Goal: Use online tool/utility: Utilize a website feature to perform a specific function

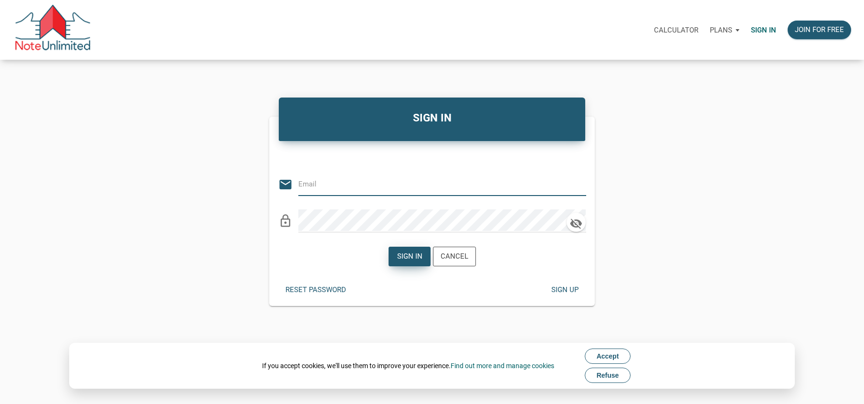
type input "[EMAIL_ADDRESS][DOMAIN_NAME]"
click at [409, 253] on div "Sign in" at bounding box center [409, 256] width 25 height 11
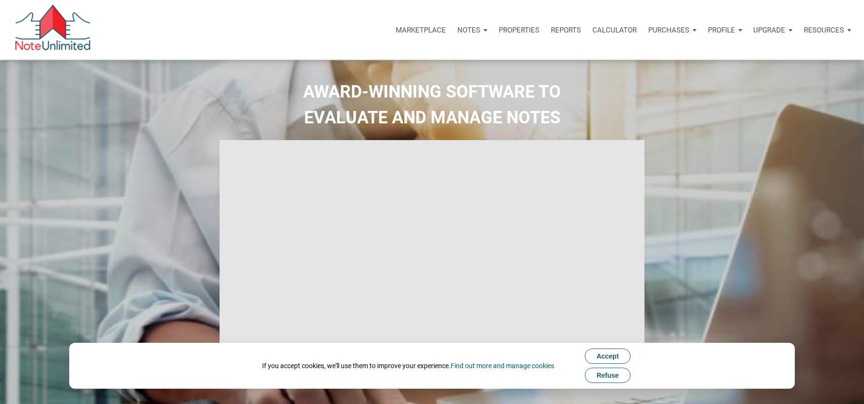
type input "Introduction to new features"
select select
drag, startPoint x: 619, startPoint y: 29, endPoint x: 598, endPoint y: 38, distance: 22.5
click at [619, 29] on p "Calculator" at bounding box center [615, 30] width 44 height 9
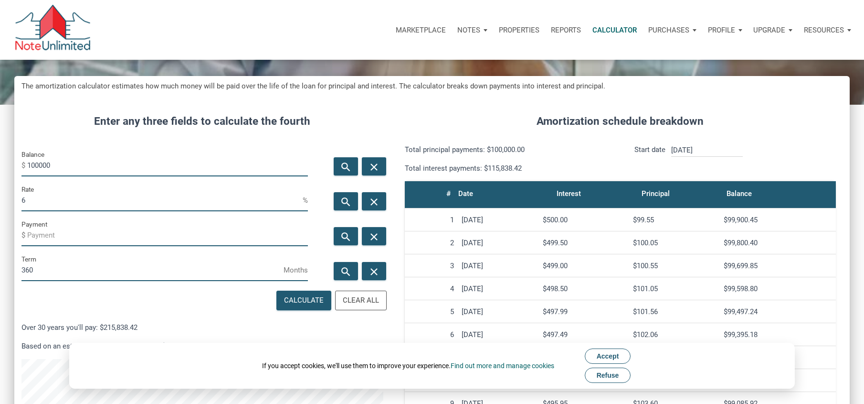
scroll to position [96, 0]
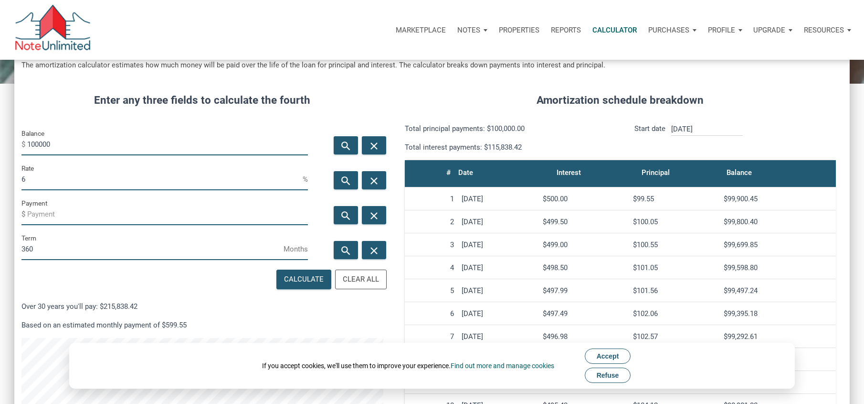
drag, startPoint x: 64, startPoint y: 147, endPoint x: 2, endPoint y: 145, distance: 62.6
click at [2, 145] on div "CALCULATOR The amortization calculator estimates how much money will be paid ov…" at bounding box center [432, 265] width 864 height 603
drag, startPoint x: 32, startPoint y: 177, endPoint x: -18, endPoint y: 181, distance: 49.8
click at [0, 181] on html "Marketplace Notes Dashboard Transactions Properties Reports Calculator Purchase…" at bounding box center [432, 106] width 864 height 404
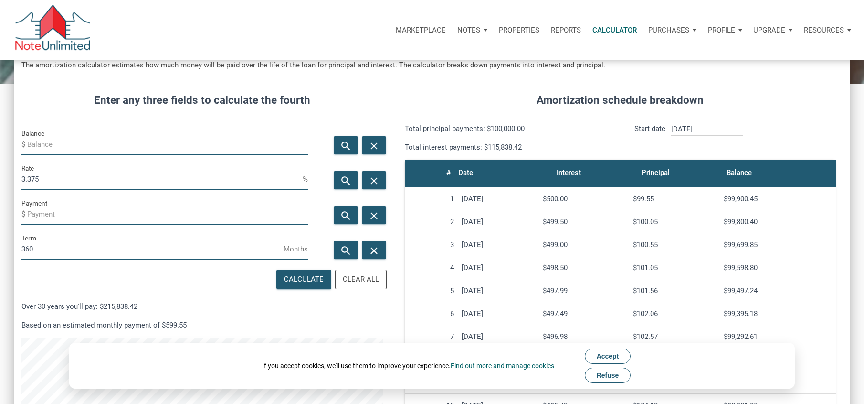
type input "3.375"
click at [56, 217] on input "Payment" at bounding box center [167, 213] width 281 height 21
type input "-1071"
drag, startPoint x: 47, startPoint y: 251, endPoint x: -30, endPoint y: 249, distance: 77.4
click at [0, 249] on html "Marketplace Notes Dashboard Transactions Properties Reports Calculator Purchase…" at bounding box center [432, 106] width 864 height 404
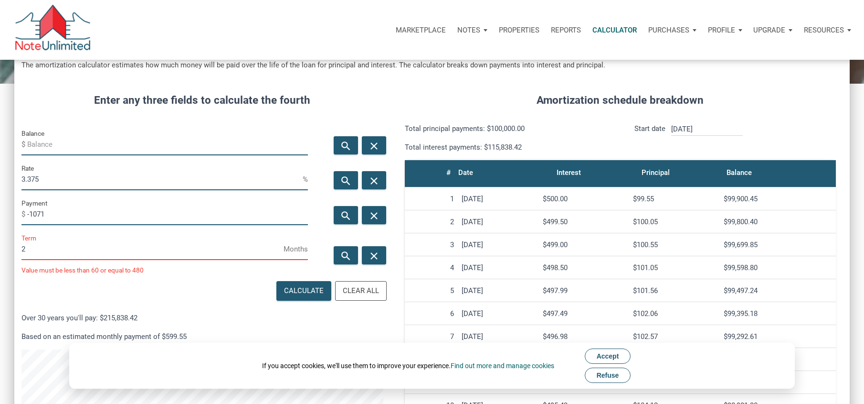
scroll to position [524, 836]
type input "27"
click at [309, 289] on div "Calculate" at bounding box center [304, 290] width 40 height 11
type input "27808.71"
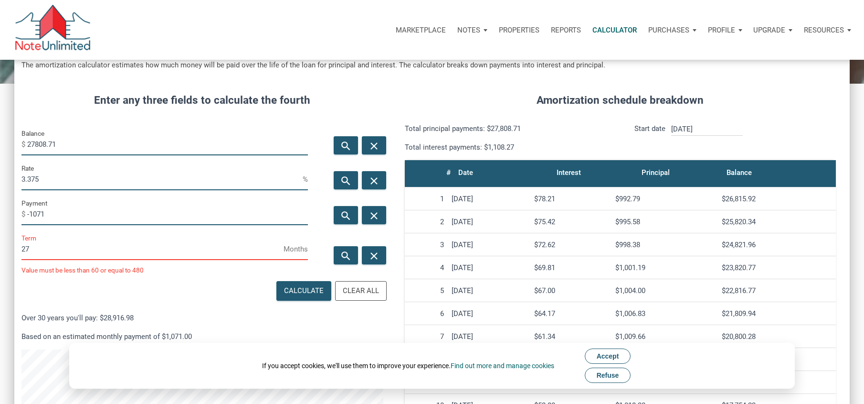
click at [68, 216] on input "-1071" at bounding box center [167, 213] width 281 height 21
click at [48, 246] on input "27" at bounding box center [152, 248] width 262 height 21
click at [306, 251] on span "Months" at bounding box center [296, 248] width 24 height 15
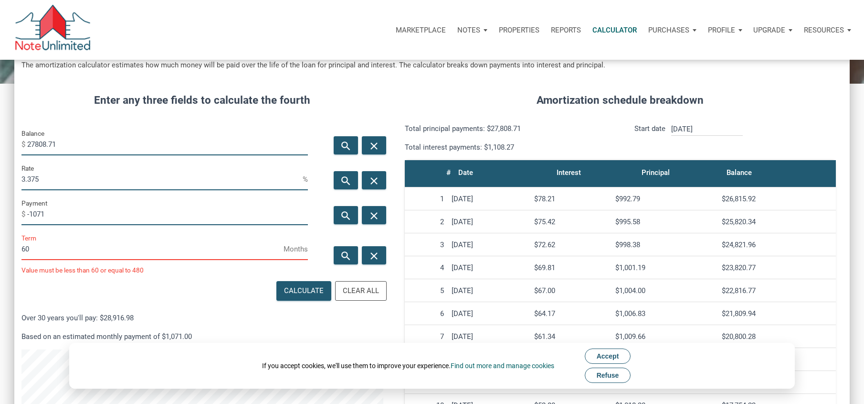
click at [281, 247] on input "60" at bounding box center [152, 248] width 262 height 21
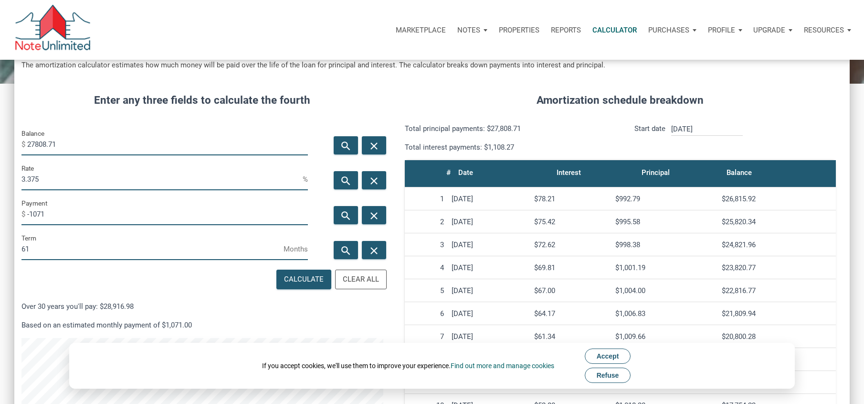
click at [281, 247] on input "61" at bounding box center [152, 248] width 262 height 21
click at [279, 251] on input "60" at bounding box center [152, 248] width 262 height 21
drag, startPoint x: 45, startPoint y: 247, endPoint x: -11, endPoint y: 248, distance: 56.8
click at [0, 248] on html "Marketplace Notes Dashboard Transactions Properties Reports Calculator Purchase…" at bounding box center [432, 106] width 864 height 404
type input "324"
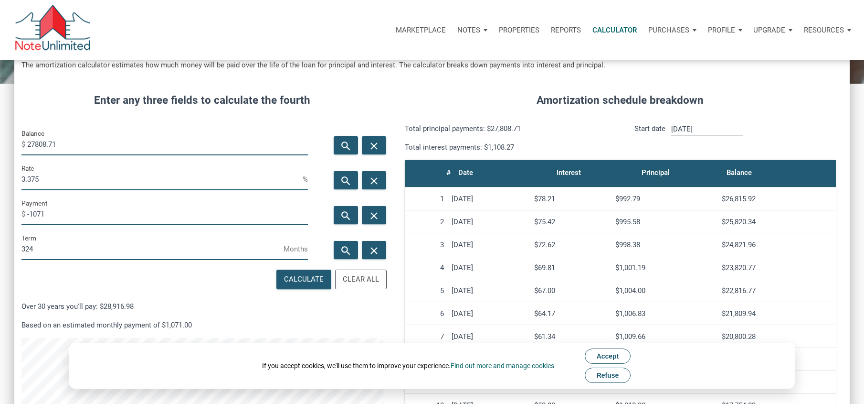
drag, startPoint x: 68, startPoint y: 145, endPoint x: 4, endPoint y: 146, distance: 64.5
click at [4, 146] on div "CALCULATOR The amortization calculator estimates how much money will be paid ov…" at bounding box center [432, 265] width 864 height 603
click at [302, 276] on div "Calculate" at bounding box center [304, 279] width 40 height 11
type input "227514.32"
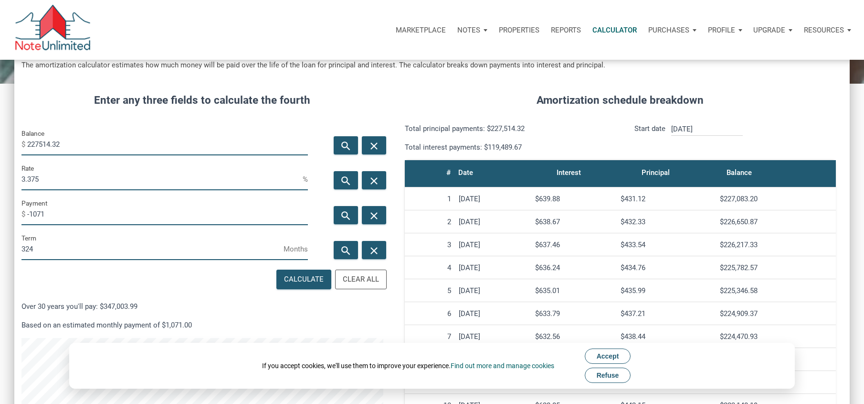
drag, startPoint x: 27, startPoint y: 143, endPoint x: 63, endPoint y: 145, distance: 35.9
click at [63, 145] on input "227514.32" at bounding box center [167, 144] width 281 height 21
drag, startPoint x: 67, startPoint y: 146, endPoint x: 9, endPoint y: 149, distance: 57.8
click at [9, 149] on div "CALCULATOR The amortization calculator estimates how much money will be paid ov…" at bounding box center [432, 265] width 864 height 603
drag, startPoint x: 50, startPoint y: 178, endPoint x: 0, endPoint y: 182, distance: 49.9
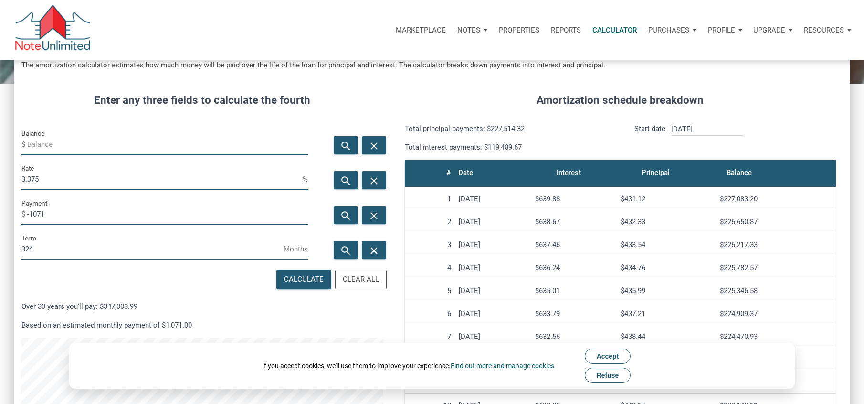
click at [0, 182] on div "CALCULATOR The amortization calculator estimates how much money will be paid ov…" at bounding box center [432, 265] width 864 height 603
type input "2.875"
drag, startPoint x: 61, startPoint y: 216, endPoint x: -30, endPoint y: 216, distance: 91.2
click at [0, 216] on html "Marketplace Notes Dashboard Transactions Properties Reports Calculator Purchase…" at bounding box center [432, 106] width 864 height 404
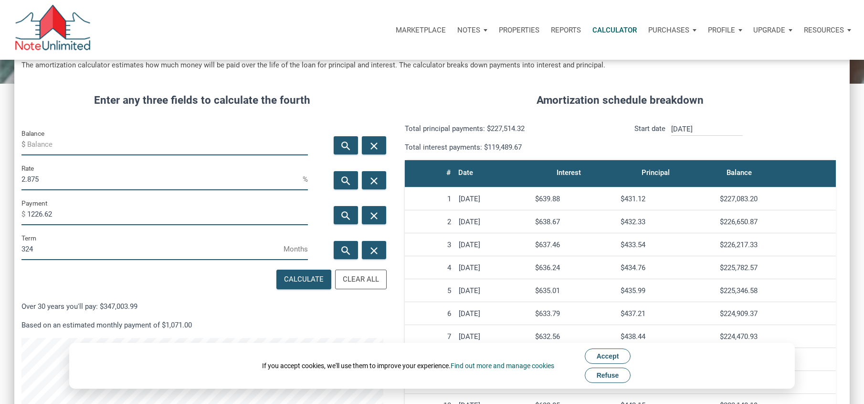
type input "-1226.62"
drag, startPoint x: 42, startPoint y: 248, endPoint x: 5, endPoint y: 249, distance: 36.8
click at [5, 249] on div "CALCULATOR The amortization calculator estimates how much money will be paid ov…" at bounding box center [432, 265] width 864 height 603
type input "303"
click at [300, 277] on div "Calculate" at bounding box center [304, 279] width 40 height 11
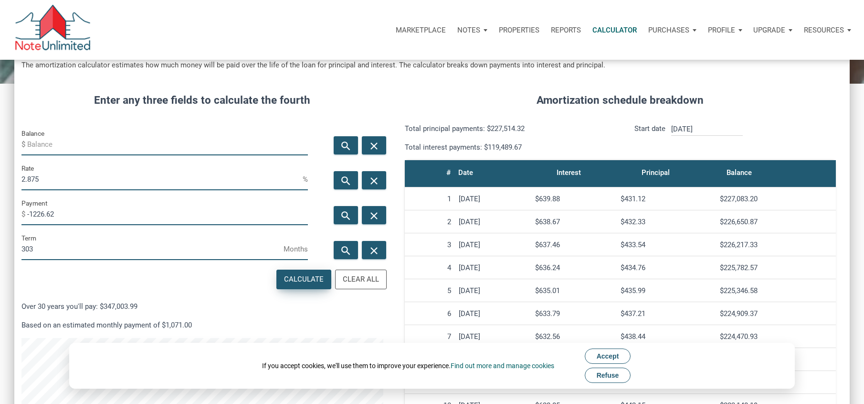
type input "264032.95"
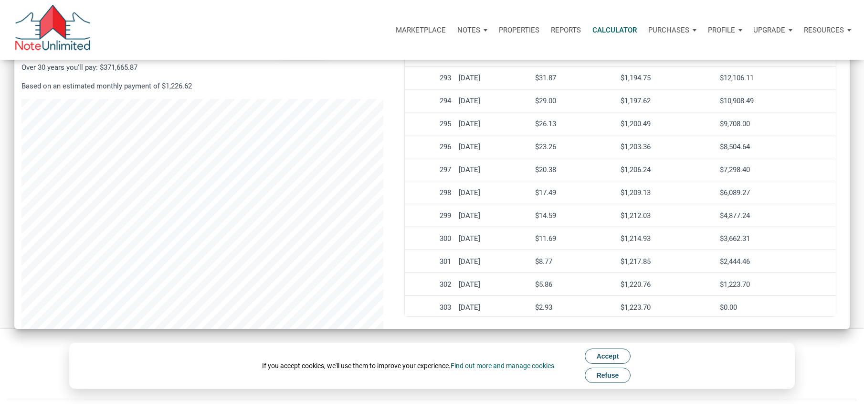
scroll to position [0, 0]
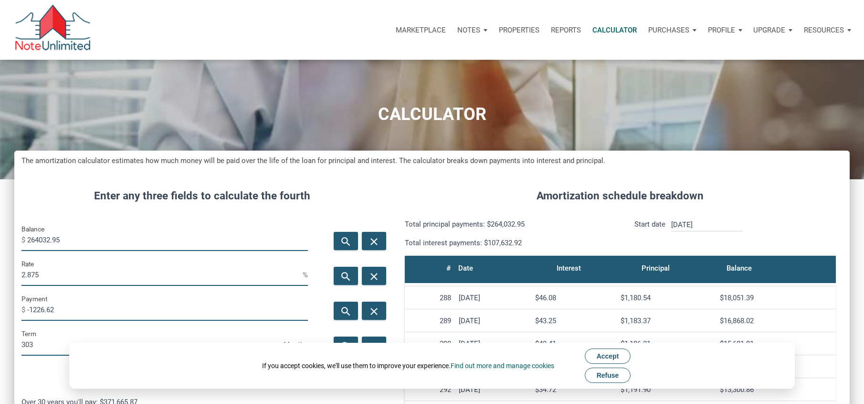
click at [41, 346] on input "303" at bounding box center [152, 344] width 262 height 21
type input "302"
drag, startPoint x: 77, startPoint y: 243, endPoint x: -18, endPoint y: 239, distance: 95.1
click at [0, 239] on html "Marketplace Notes Dashboard Transactions Properties Reports Calculator Purchase…" at bounding box center [432, 202] width 864 height 404
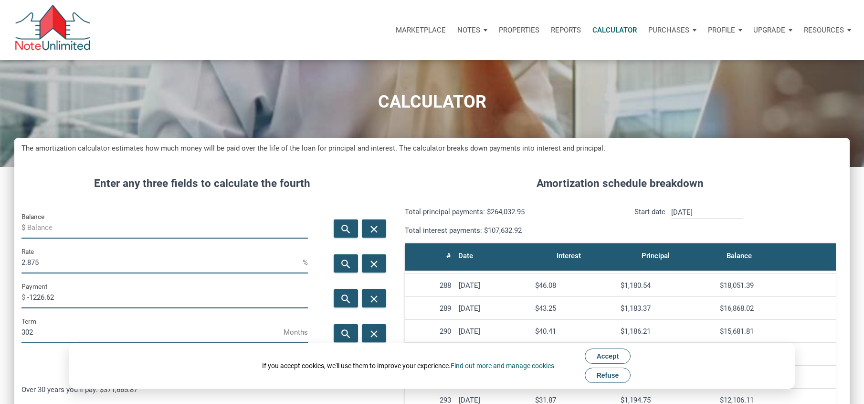
scroll to position [96, 0]
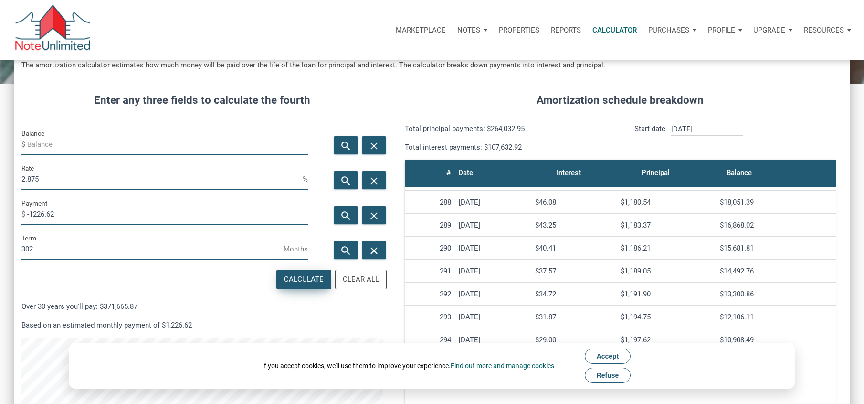
click at [300, 278] on div "Calculate" at bounding box center [304, 279] width 40 height 11
type input "263438.91"
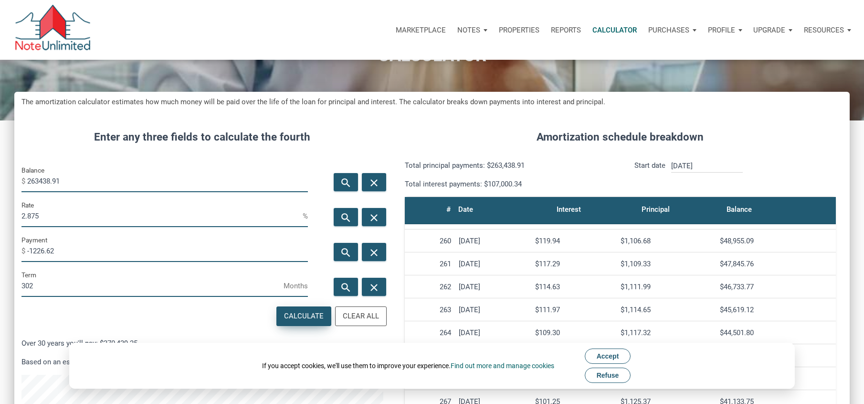
scroll to position [11, 0]
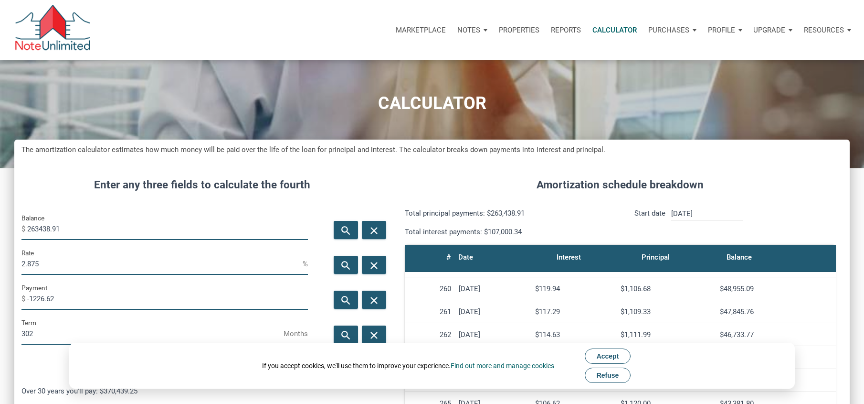
click at [38, 331] on input "302" at bounding box center [152, 333] width 262 height 21
drag, startPoint x: 38, startPoint y: 331, endPoint x: 12, endPoint y: 333, distance: 25.8
click at [12, 333] on div "CALCULATOR The amortization calculator estimates how much money will be paid ov…" at bounding box center [432, 350] width 864 height 603
type input "304"
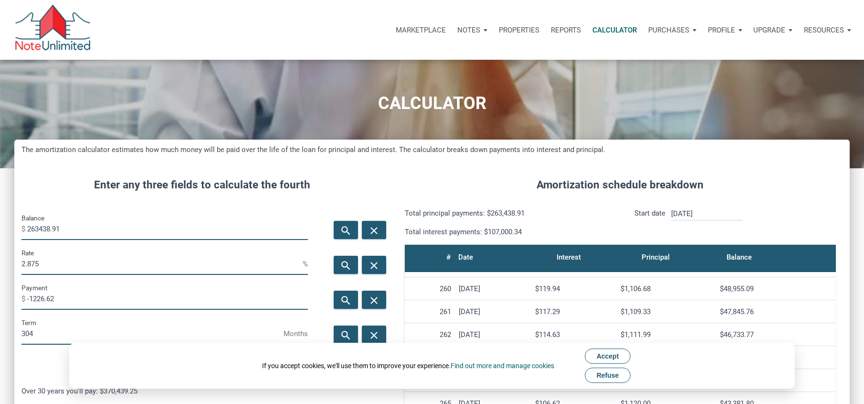
click at [72, 227] on input "263438.91" at bounding box center [167, 228] width 281 height 21
drag, startPoint x: 72, startPoint y: 227, endPoint x: 11, endPoint y: 232, distance: 60.4
click at [11, 232] on div "CALCULATOR The amortization calculator estimates how much money will be paid ov…" at bounding box center [432, 350] width 864 height 603
click at [345, 229] on icon "search" at bounding box center [346, 230] width 11 height 12
type input "264625.57"
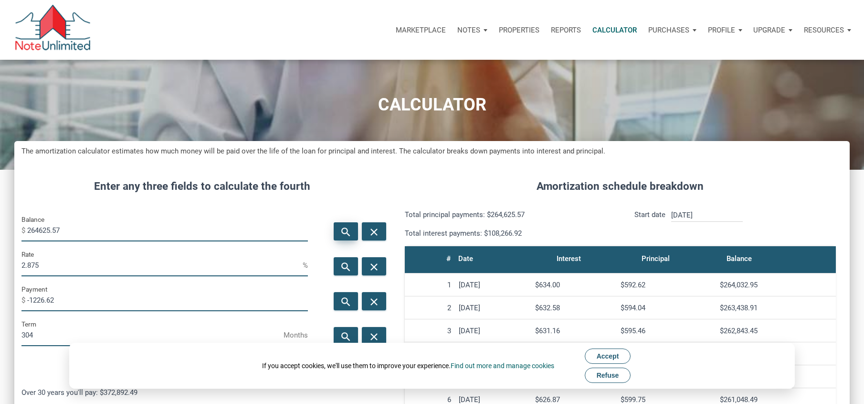
scroll to position [0, 0]
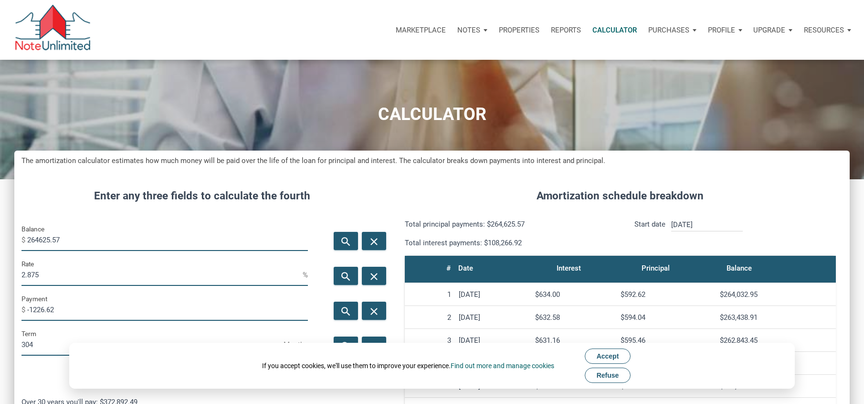
click at [695, 224] on input "[DATE]" at bounding box center [707, 224] width 72 height 13
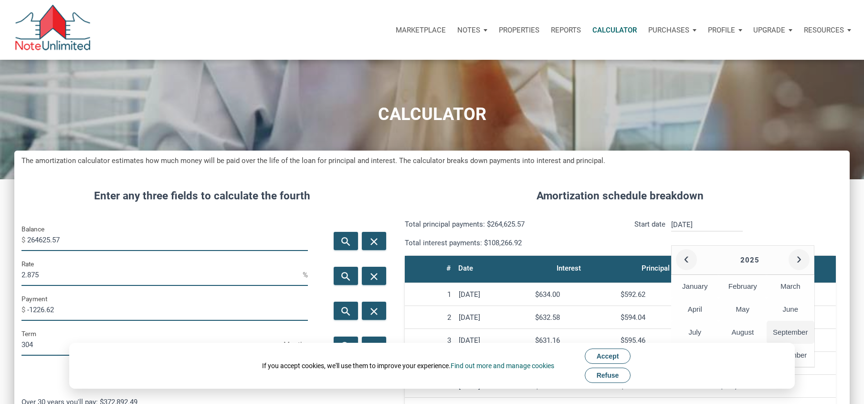
click at [787, 332] on div "September" at bounding box center [791, 331] width 48 height 23
type input "[DATE]"
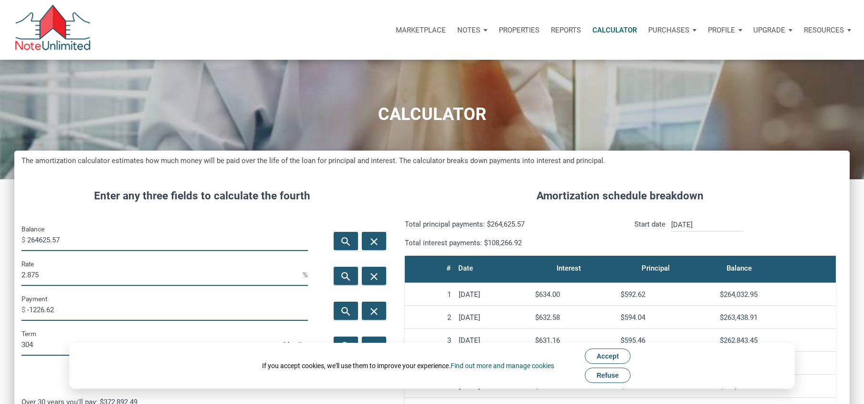
scroll to position [512, 836]
click at [769, 194] on h4 "Amortization schedule breakdown" at bounding box center [621, 196] width 446 height 16
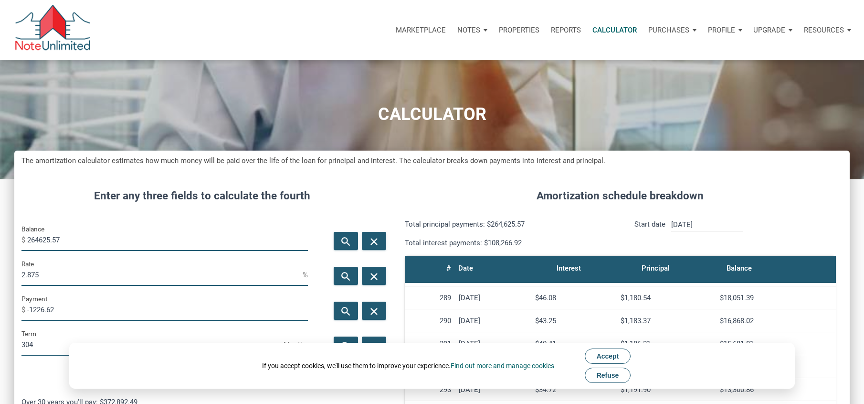
scroll to position [48, 0]
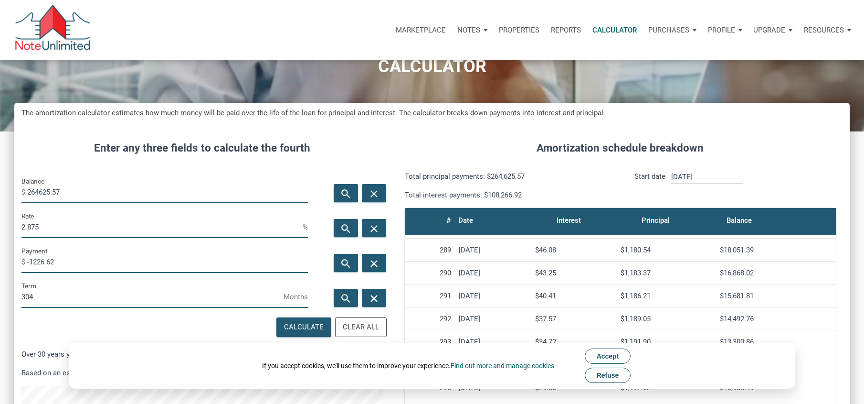
drag, startPoint x: 43, startPoint y: 295, endPoint x: -1, endPoint y: 298, distance: 44.5
click at [0, 298] on html "Marketplace Notes Dashboard Transactions Properties Reports Calculator Purchase…" at bounding box center [432, 154] width 864 height 404
type input "303"
drag, startPoint x: 72, startPoint y: 195, endPoint x: 4, endPoint y: 201, distance: 68.5
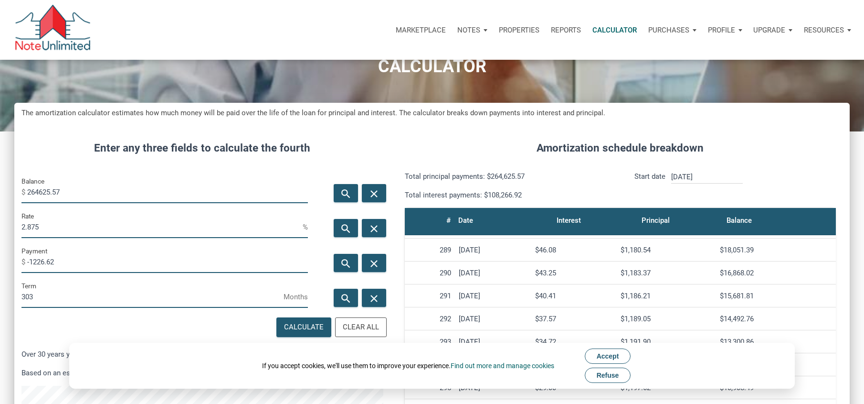
click at [4, 201] on div "CALCULATOR The amortization calculator estimates how much money will be paid ov…" at bounding box center [432, 313] width 864 height 603
click at [344, 192] on icon "search" at bounding box center [346, 193] width 11 height 12
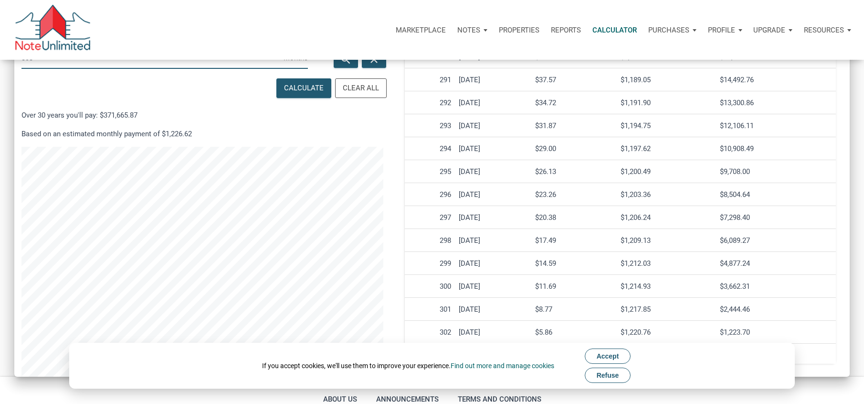
click at [608, 373] on span "Refuse" at bounding box center [608, 375] width 22 height 8
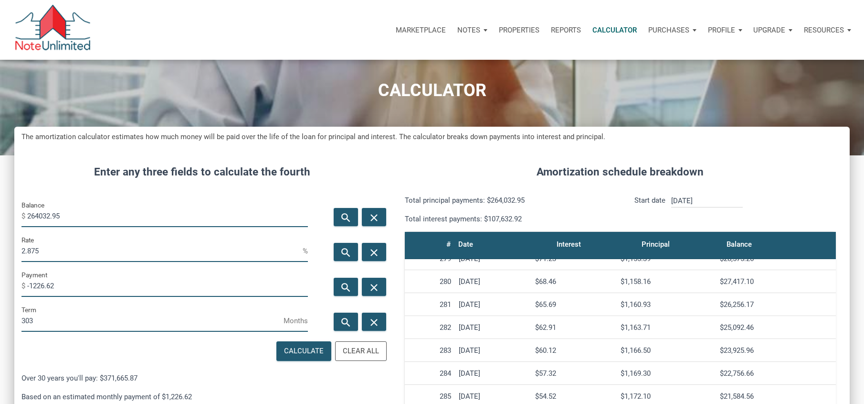
scroll to position [0, 0]
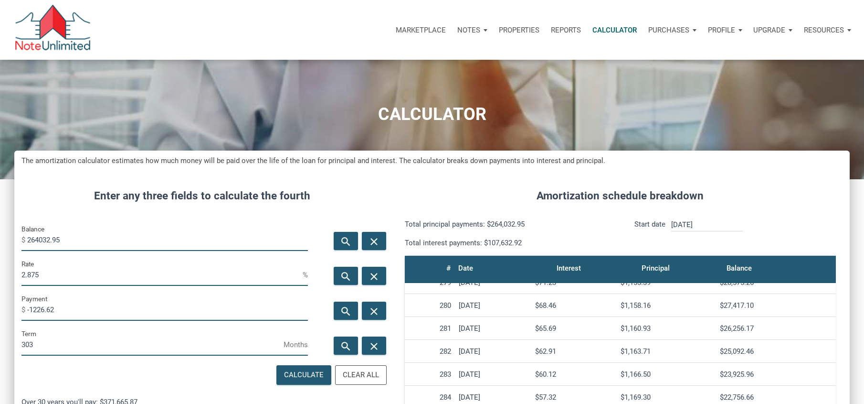
drag, startPoint x: 63, startPoint y: 239, endPoint x: 27, endPoint y: 236, distance: 36.4
click at [27, 236] on div "Balance $ 264032.95" at bounding box center [164, 237] width 287 height 28
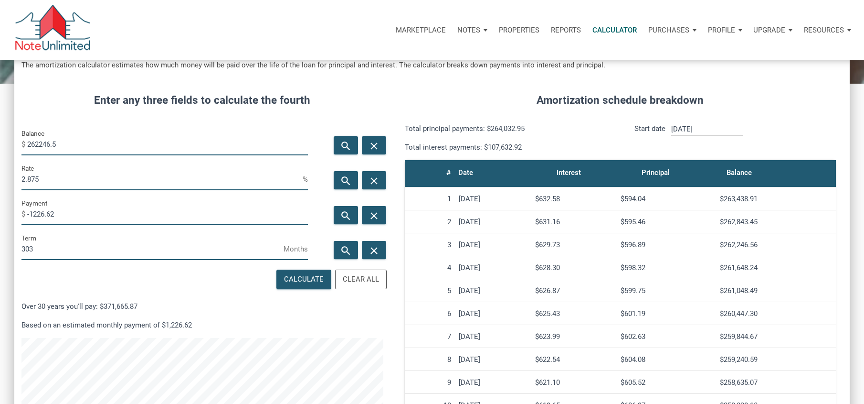
scroll to position [477064, 476741]
type input "262246.56"
drag, startPoint x: 41, startPoint y: 248, endPoint x: -11, endPoint y: 246, distance: 51.1
click at [0, 246] on html "Marketplace Notes Dashboard Transactions Properties Reports Calculator Purchase…" at bounding box center [432, 106] width 864 height 404
click at [308, 277] on div "Calculate" at bounding box center [304, 279] width 40 height 11
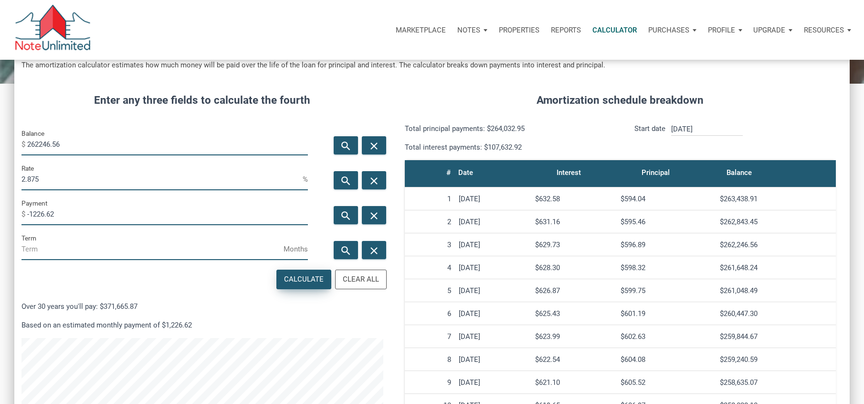
type input "301"
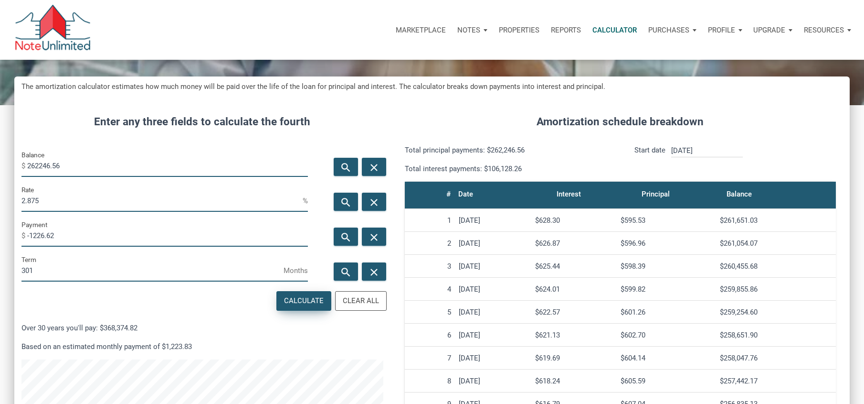
scroll to position [96, 0]
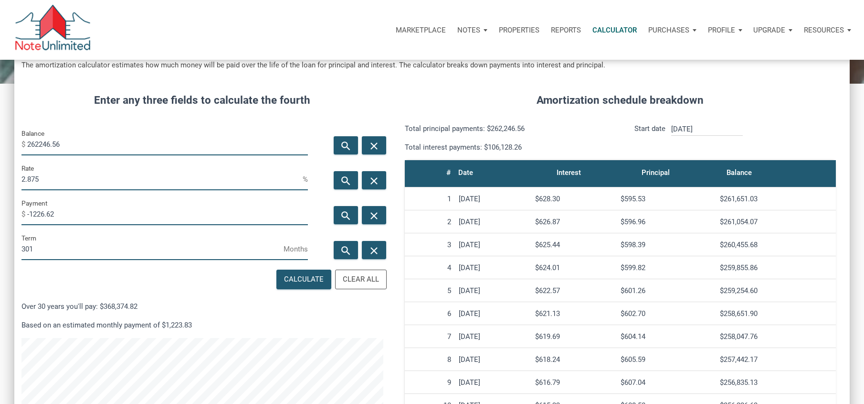
drag, startPoint x: 71, startPoint y: 145, endPoint x: -8, endPoint y: 138, distance: 78.6
click at [0, 138] on html "Marketplace Notes Dashboard Transactions Properties Reports Calculator Purchase…" at bounding box center [432, 106] width 864 height 404
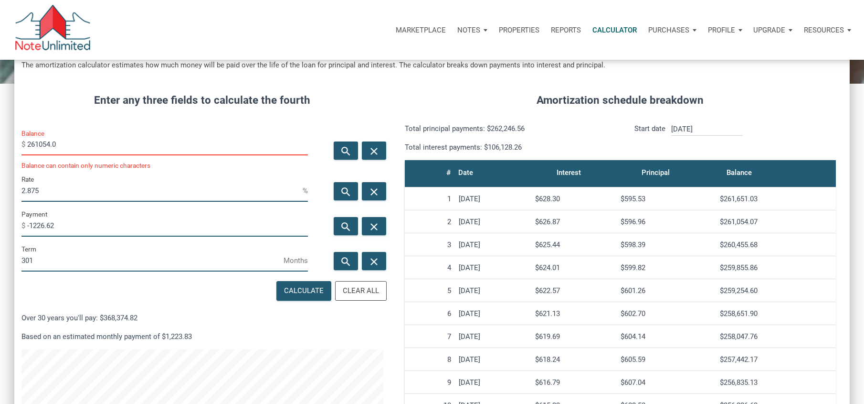
scroll to position [512, 836]
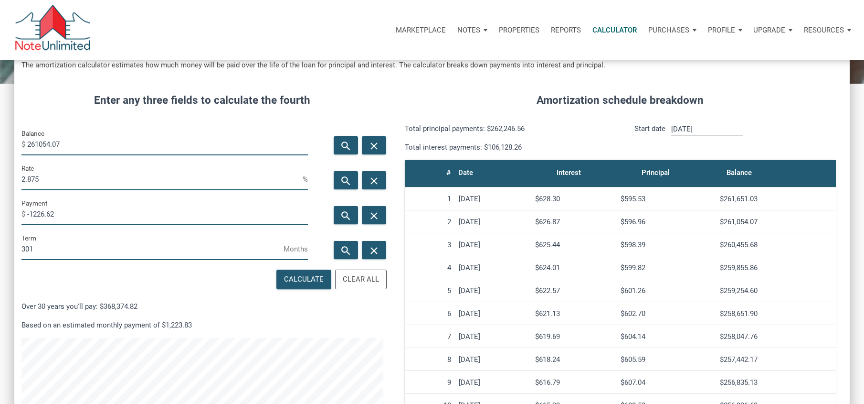
type input "261054.07"
drag, startPoint x: 43, startPoint y: 249, endPoint x: 3, endPoint y: 248, distance: 39.6
click at [3, 248] on div "CALCULATOR The amortization calculator estimates how much money will be paid ov…" at bounding box center [432, 265] width 864 height 603
click at [300, 277] on div "Calculate" at bounding box center [304, 279] width 40 height 11
drag, startPoint x: 36, startPoint y: 247, endPoint x: -21, endPoint y: 247, distance: 57.3
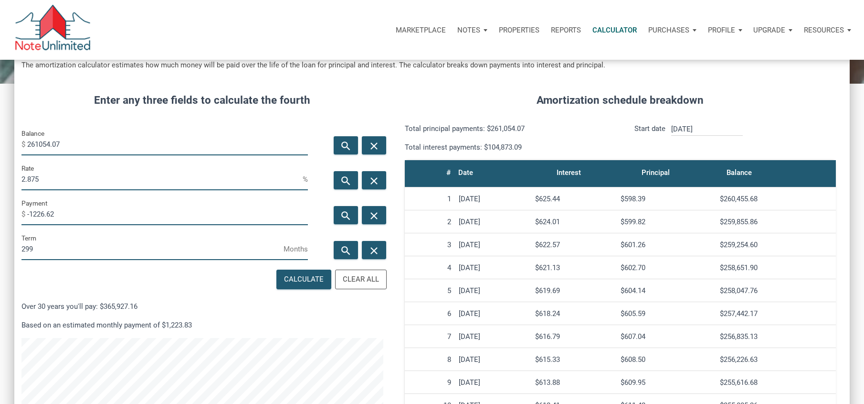
click at [0, 247] on html "Marketplace Notes Dashboard Transactions Properties Reports Calculator Purchase…" at bounding box center [432, 106] width 864 height 404
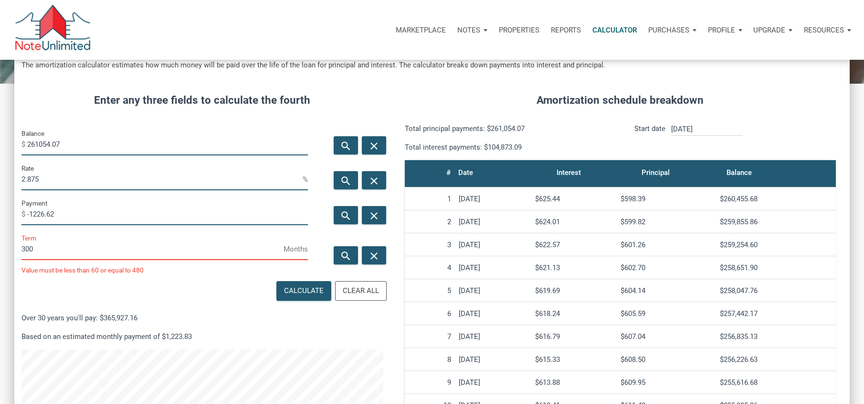
scroll to position [477064, 476741]
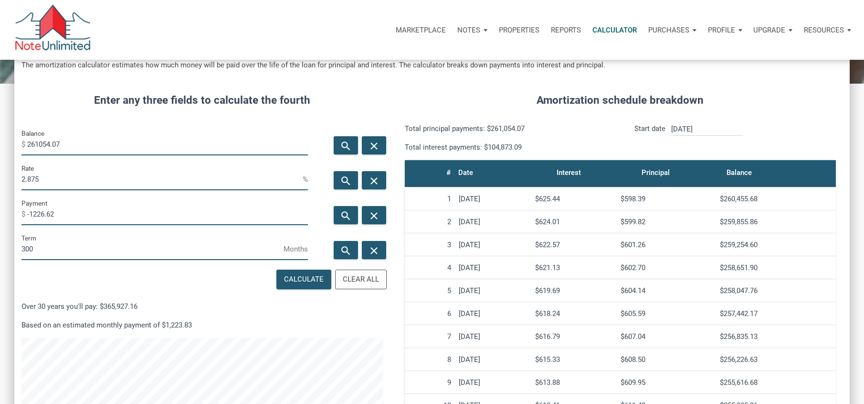
type input "300"
drag, startPoint x: 70, startPoint y: 145, endPoint x: -9, endPoint y: 138, distance: 79.1
click at [0, 138] on html "Marketplace Notes Dashboard Transactions Properties Reports Calculator Purchase…" at bounding box center [432, 106] width 864 height 404
click at [344, 142] on icon "search" at bounding box center [346, 145] width 11 height 12
type input "262246.56"
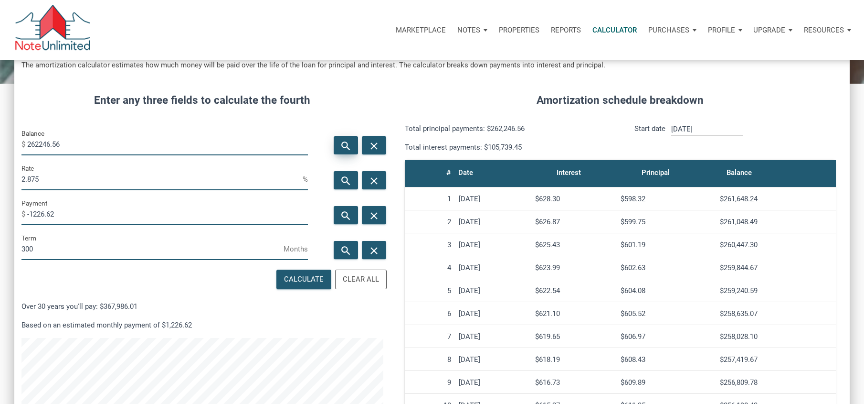
scroll to position [512, 836]
drag, startPoint x: 51, startPoint y: 141, endPoint x: -23, endPoint y: 139, distance: 74.0
click at [0, 139] on html "Marketplace Notes Dashboard Transactions Properties Reports Calculator Purchase…" at bounding box center [432, 106] width 864 height 404
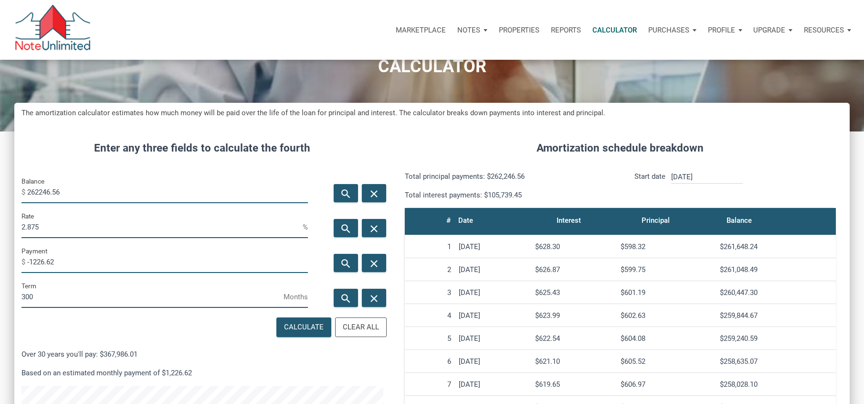
drag, startPoint x: 44, startPoint y: 295, endPoint x: -6, endPoint y: 290, distance: 49.9
click at [0, 290] on html "Marketplace Notes Dashboard Transactions Properties Reports Calculator Purchase…" at bounding box center [432, 154] width 864 height 404
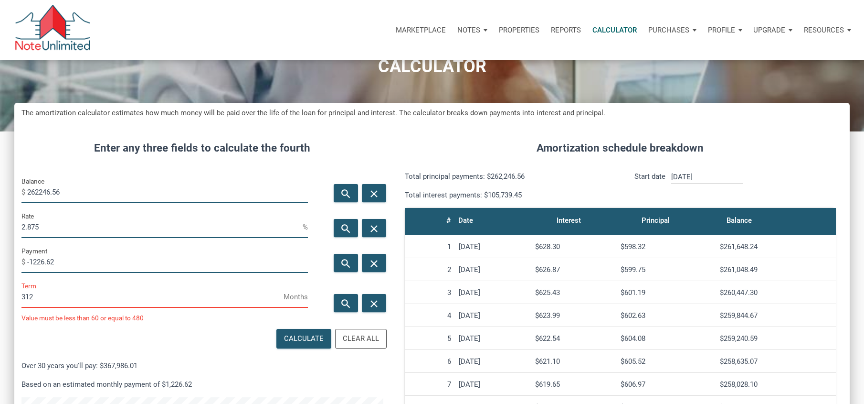
scroll to position [477064, 476741]
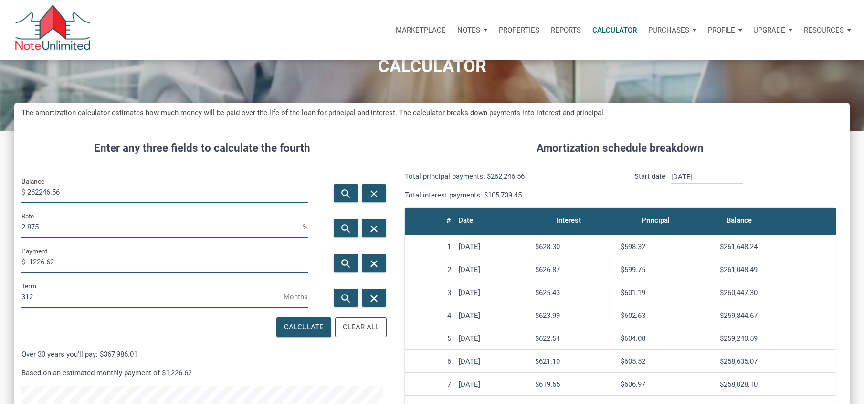
type input "312"
drag, startPoint x: 78, startPoint y: 192, endPoint x: -6, endPoint y: 186, distance: 84.2
click at [0, 186] on html "Marketplace Notes Dashboard Transactions Properties Reports Calculator Purchase…" at bounding box center [432, 154] width 864 height 404
click at [304, 324] on div "Calculate" at bounding box center [304, 326] width 40 height 11
type input "269315.84"
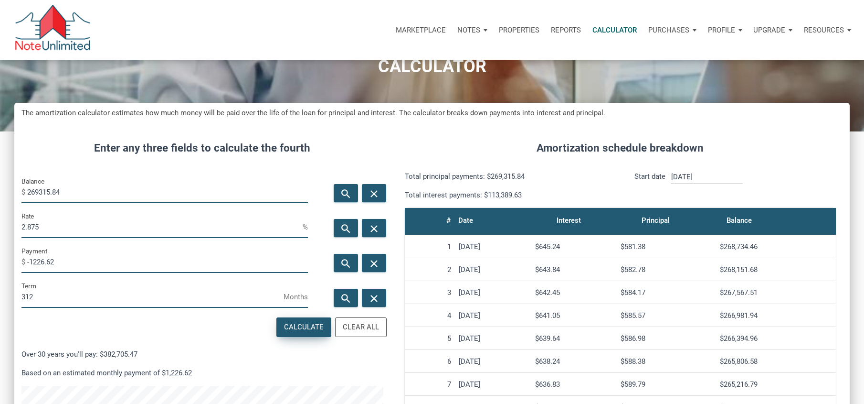
scroll to position [512, 836]
click at [695, 177] on input "[DATE]" at bounding box center [707, 176] width 72 height 13
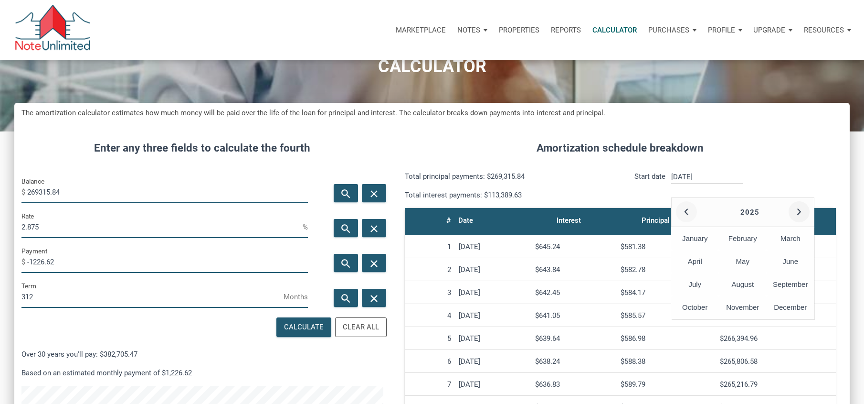
click at [686, 212] on button "‹" at bounding box center [686, 211] width 21 height 21
click at [781, 282] on div "September" at bounding box center [791, 284] width 48 height 23
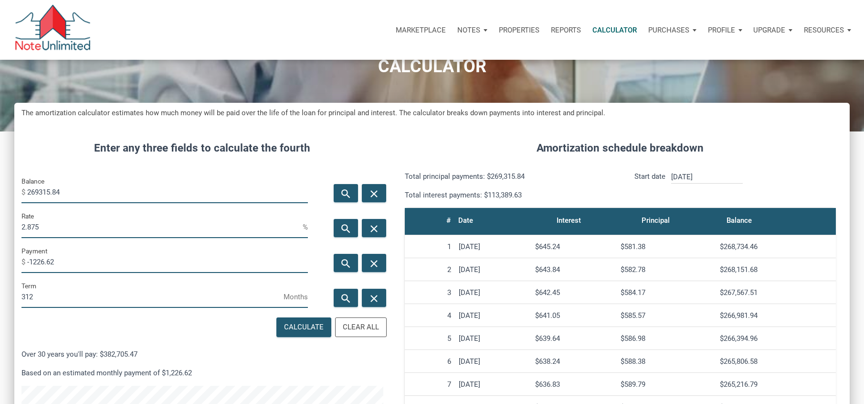
click at [761, 165] on div "Amortization schedule breakdown Total principal payments: $269,315.84 Total int…" at bounding box center [621, 371] width 460 height 490
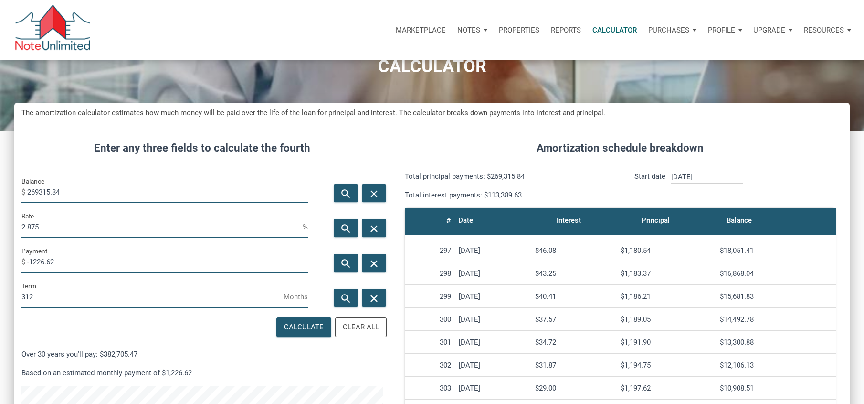
scroll to position [6783, 0]
click at [86, 299] on input "312" at bounding box center [152, 296] width 262 height 21
click at [314, 327] on div "Calculate" at bounding box center [304, 326] width 40 height 11
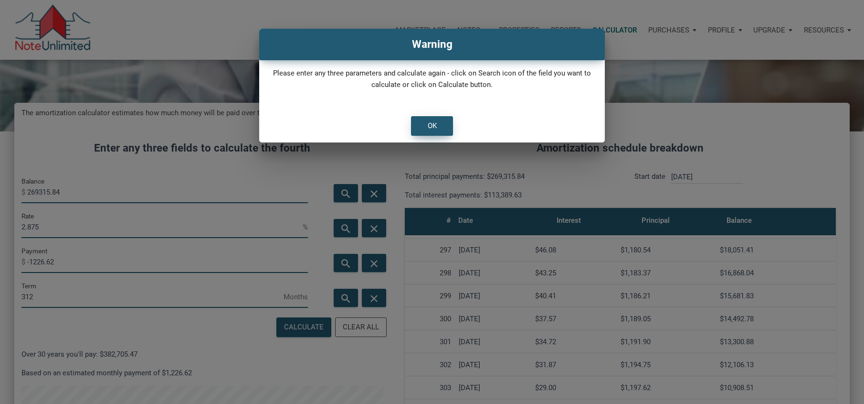
click at [426, 120] on div "OK" at bounding box center [432, 126] width 41 height 19
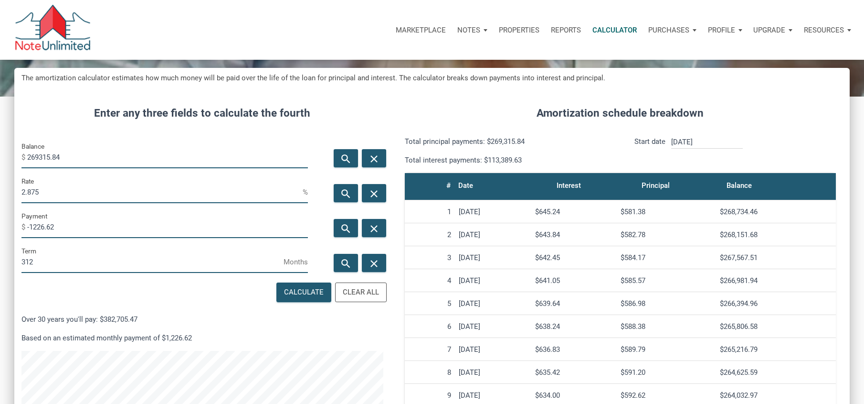
scroll to position [11, 0]
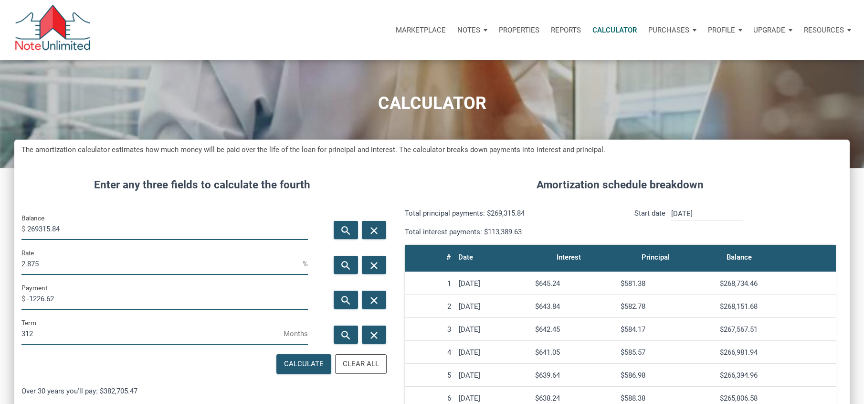
click at [704, 211] on input "[DATE]" at bounding box center [707, 213] width 72 height 13
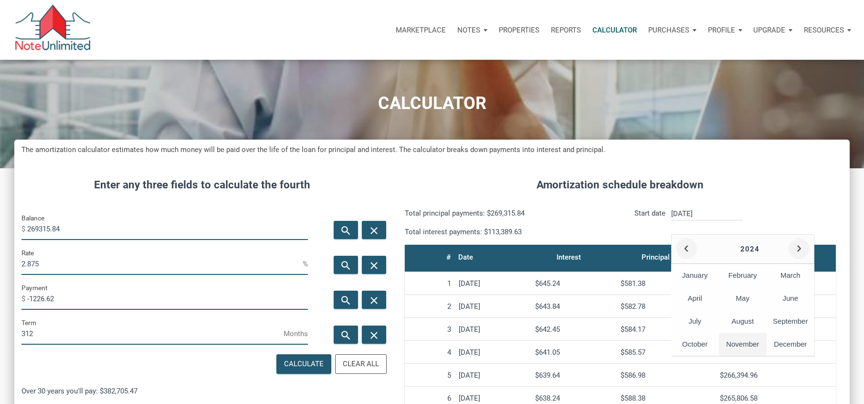
click at [728, 340] on div "November" at bounding box center [743, 343] width 48 height 23
type input "[DATE]"
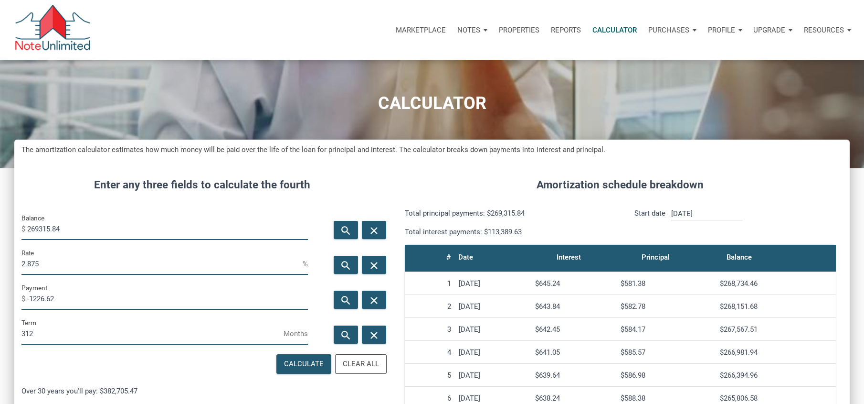
scroll to position [512, 836]
click at [593, 207] on div "Amortization schedule breakdown Total principal payments: $269,315.84 Total int…" at bounding box center [621, 407] width 460 height 490
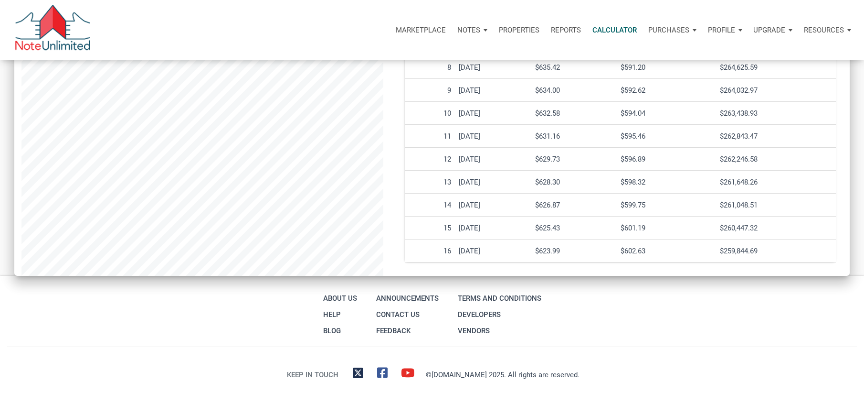
scroll to position [0, 0]
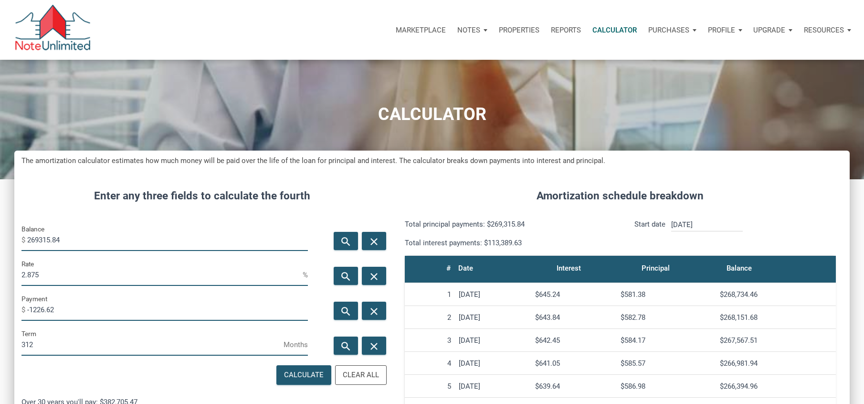
drag, startPoint x: 78, startPoint y: 241, endPoint x: 17, endPoint y: 236, distance: 60.8
click at [17, 236] on div "Balance $ 269315.84" at bounding box center [164, 240] width 301 height 35
click at [213, 228] on div "Balance $ 269315.84" at bounding box center [164, 237] width 287 height 28
